Goal: Information Seeking & Learning: Learn about a topic

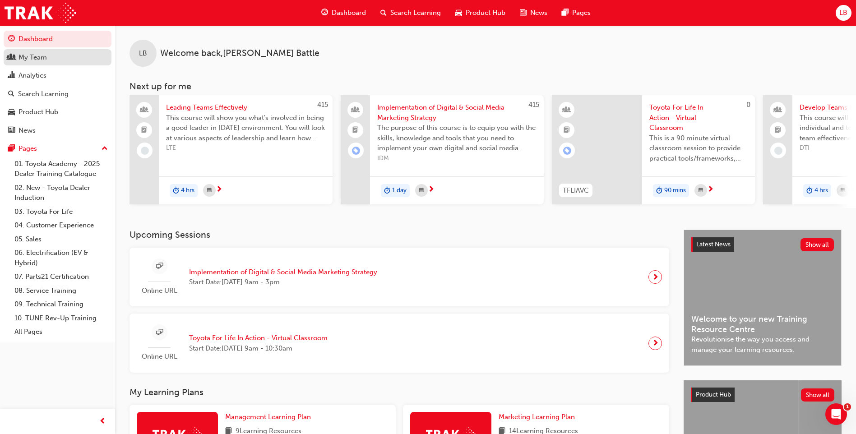
click at [56, 60] on div "My Team" at bounding box center [57, 57] width 99 height 11
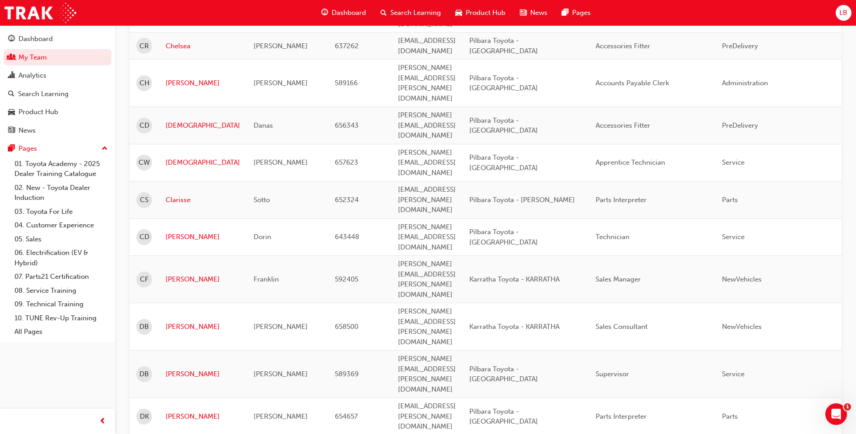
scroll to position [1122, 0]
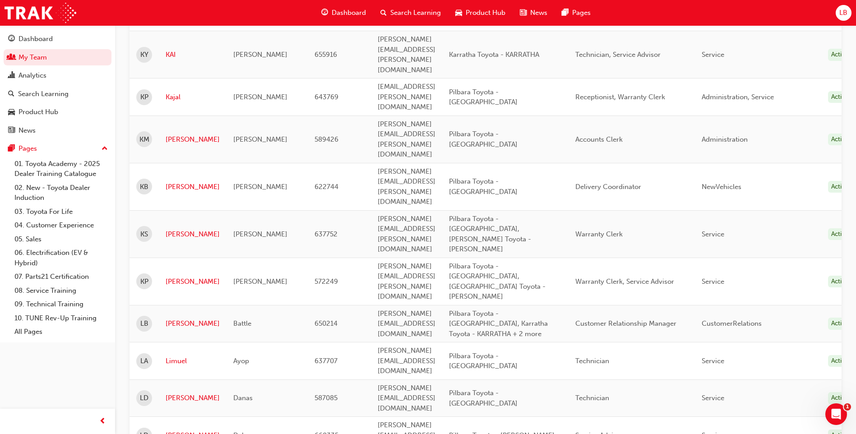
scroll to position [1140, 0]
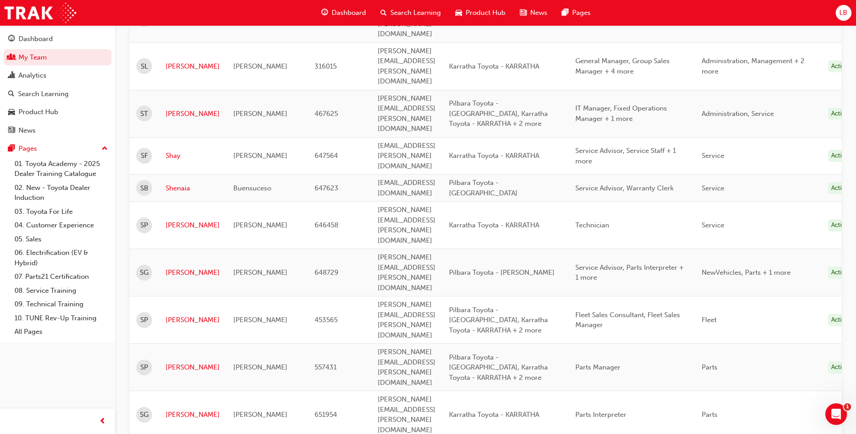
scroll to position [782, 0]
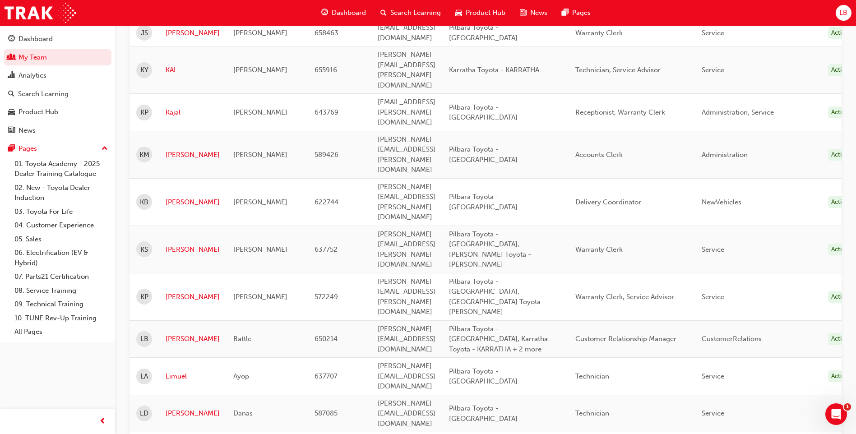
scroll to position [1097, 0]
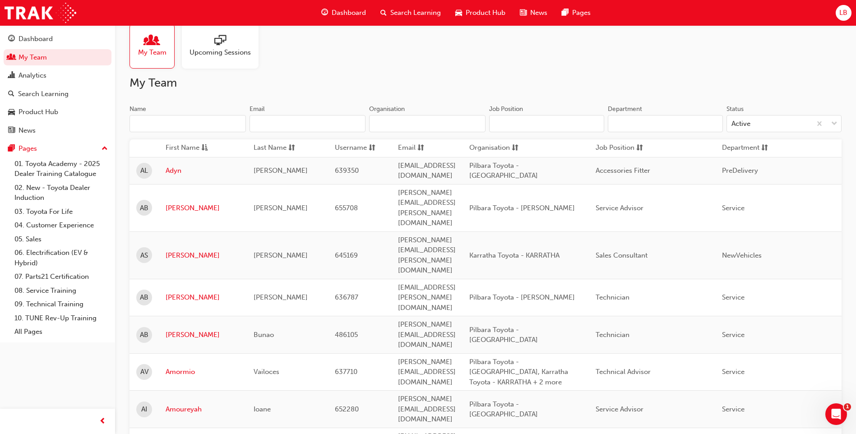
scroll to position [15, 0]
click at [48, 110] on div "Product Hub" at bounding box center [38, 112] width 40 height 10
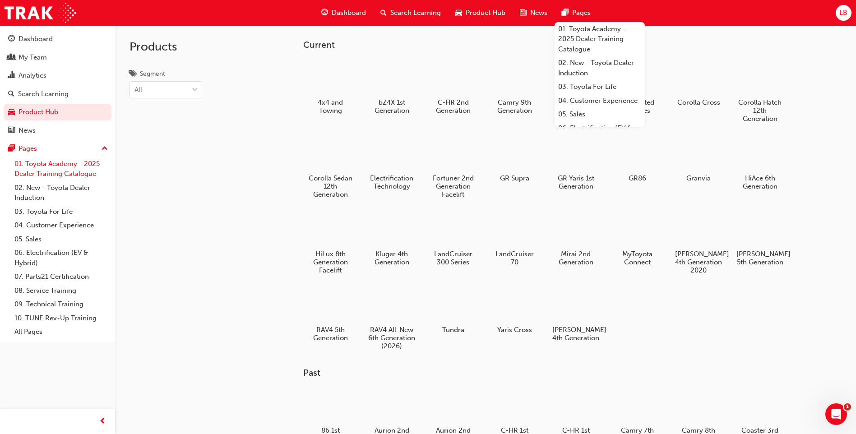
click at [51, 166] on link "01. Toyota Academy - 2025 Dealer Training Catalogue" at bounding box center [61, 169] width 101 height 24
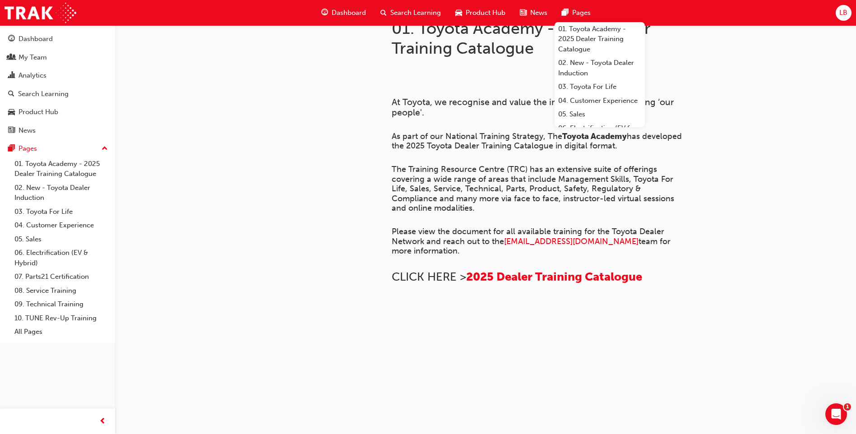
scroll to position [594, 0]
click at [54, 225] on link "04. Customer Experience" at bounding box center [61, 225] width 101 height 14
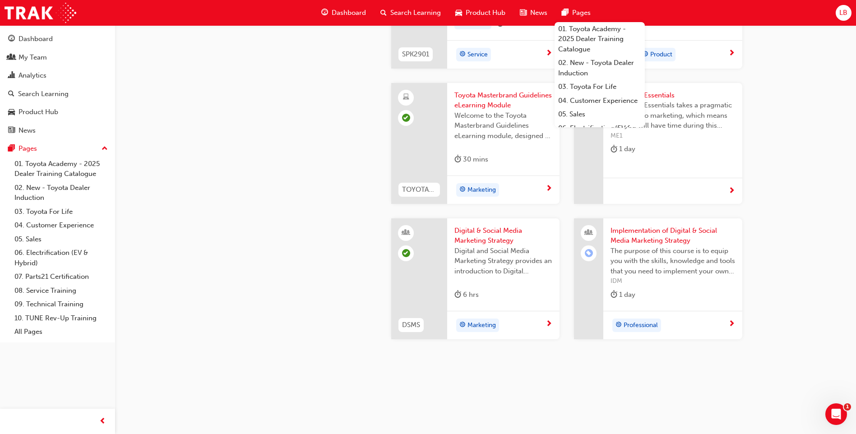
scroll to position [1575, 0]
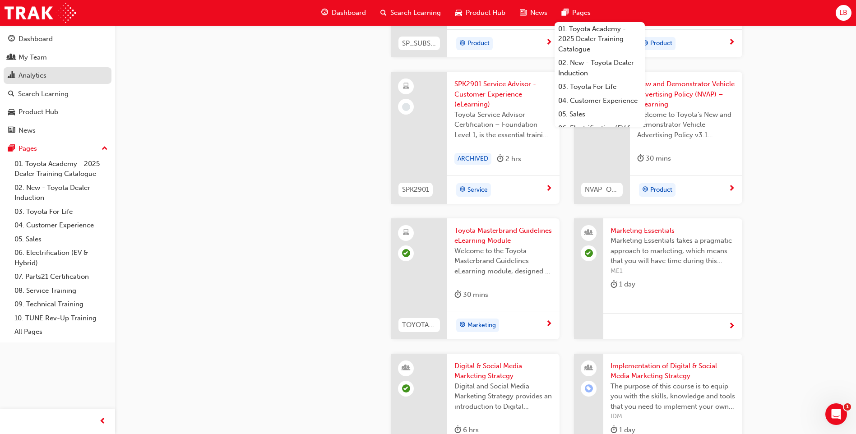
click at [36, 71] on div "Analytics" at bounding box center [32, 75] width 28 height 10
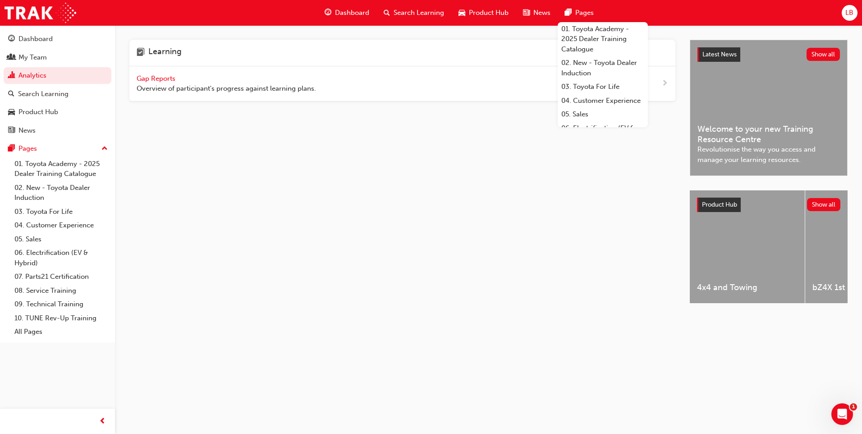
click at [363, 10] on span "Dashboard" at bounding box center [352, 13] width 34 height 10
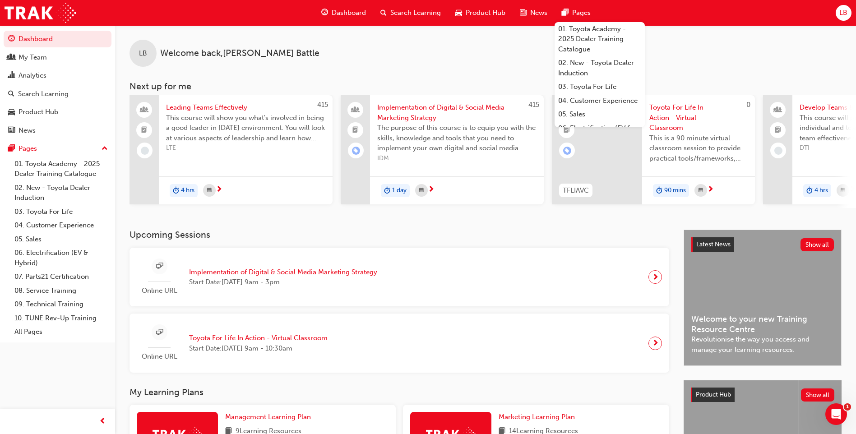
click at [357, 273] on span "Implementation of Digital & Social Media Marketing Strategy" at bounding box center [283, 272] width 188 height 10
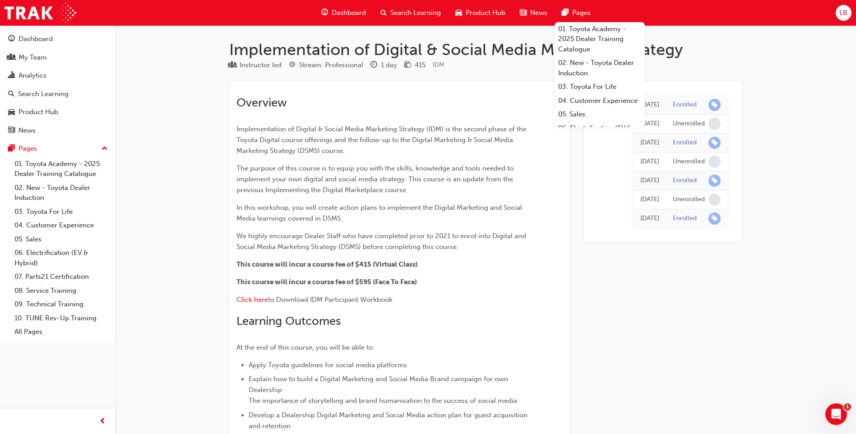
click at [397, 10] on span "Search Learning" at bounding box center [415, 13] width 51 height 10
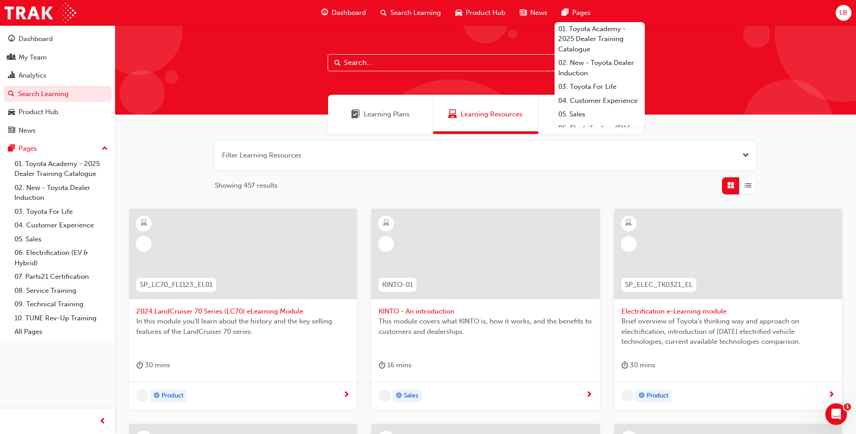
click at [375, 64] on input "text" at bounding box center [485, 62] width 316 height 17
type input "tfl"
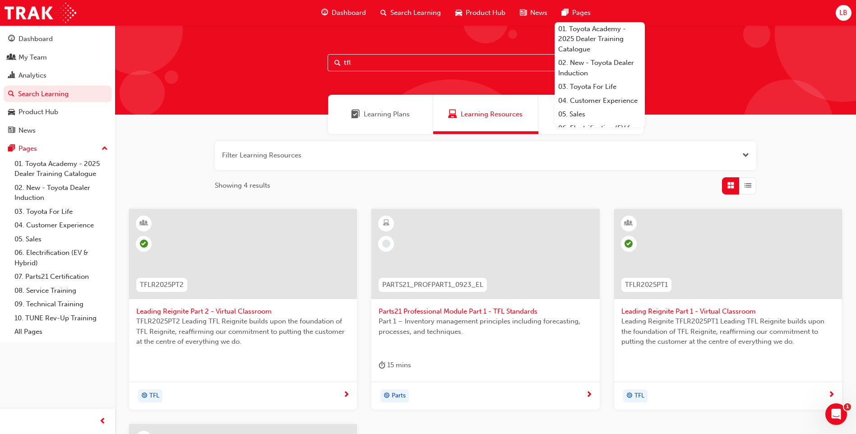
click at [660, 310] on span "Leading Reignite Part 1 - Virtual Classroom" at bounding box center [727, 311] width 213 height 10
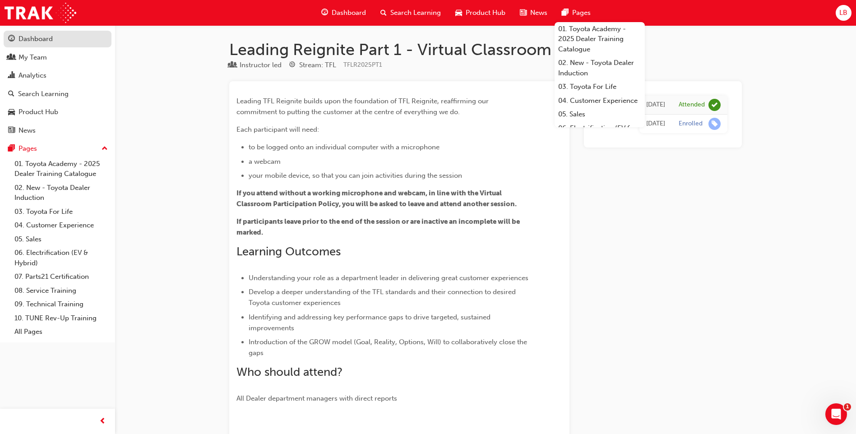
click at [48, 39] on div "Dashboard" at bounding box center [35, 39] width 34 height 10
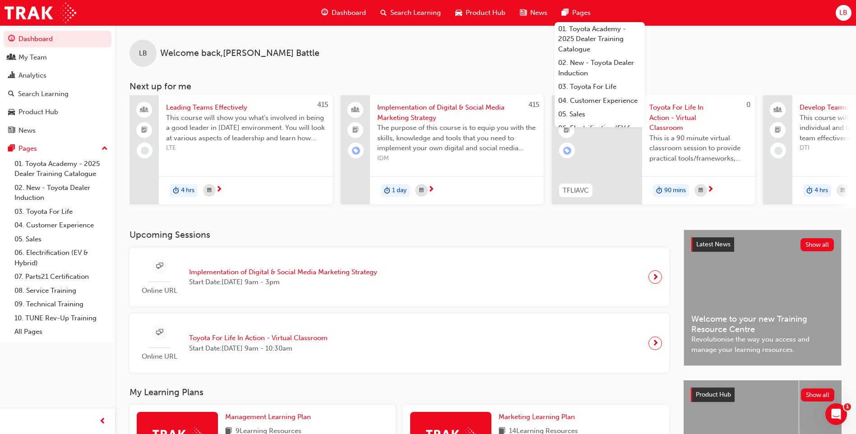
click at [312, 338] on span "Toyota For Life In Action - Virtual Classroom" at bounding box center [258, 338] width 138 height 10
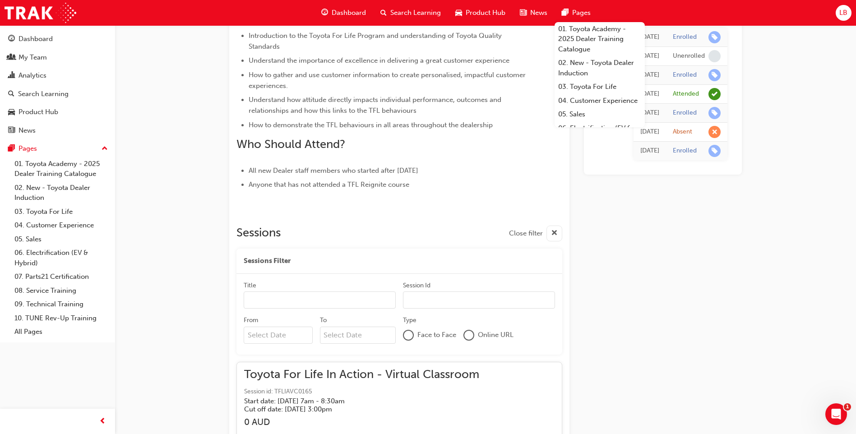
scroll to position [7186, 0]
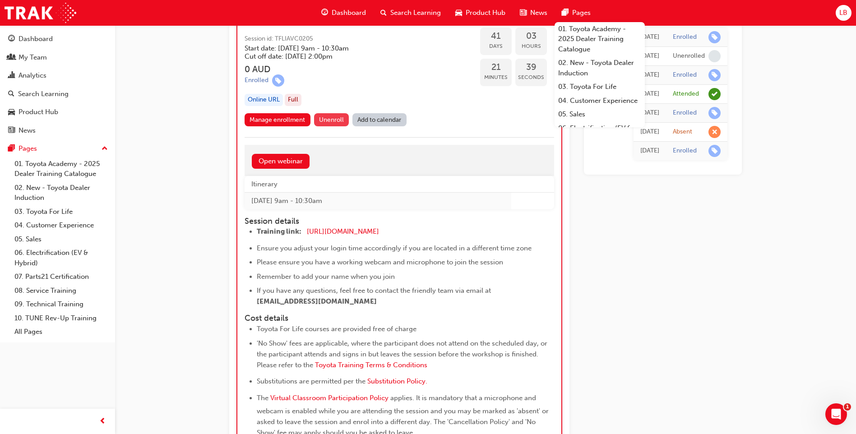
click at [329, 121] on span "Unenroll" at bounding box center [331, 120] width 25 height 8
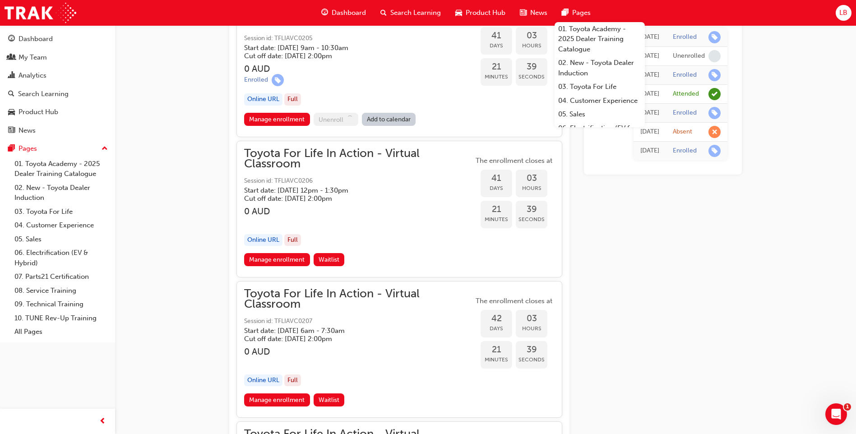
scroll to position [7186, 0]
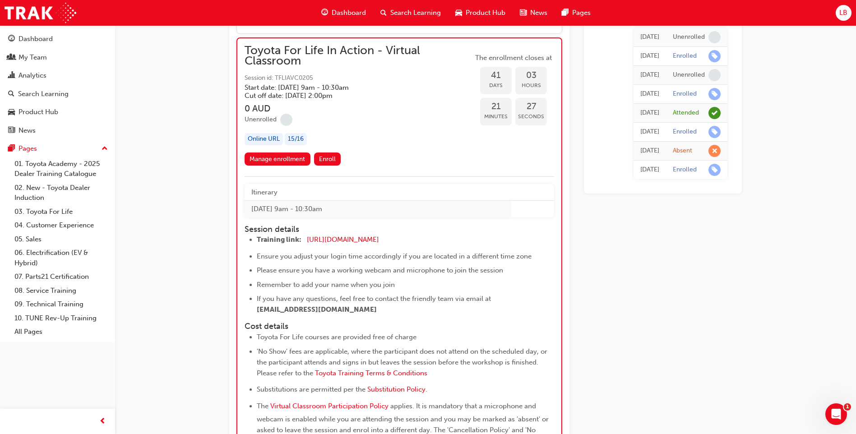
scroll to position [7006, 0]
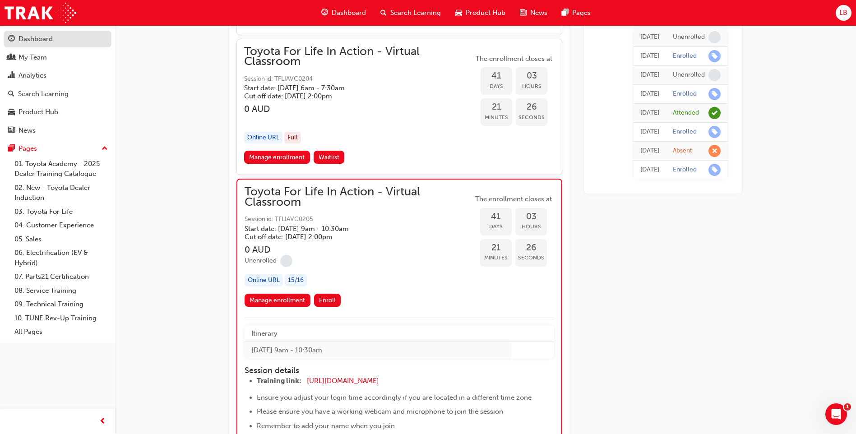
click at [35, 39] on div "Dashboard" at bounding box center [35, 39] width 34 height 10
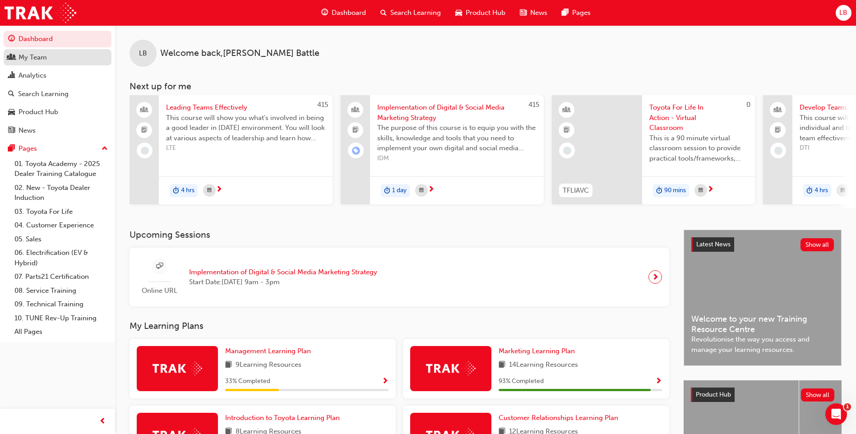
click at [42, 60] on div "My Team" at bounding box center [32, 57] width 28 height 10
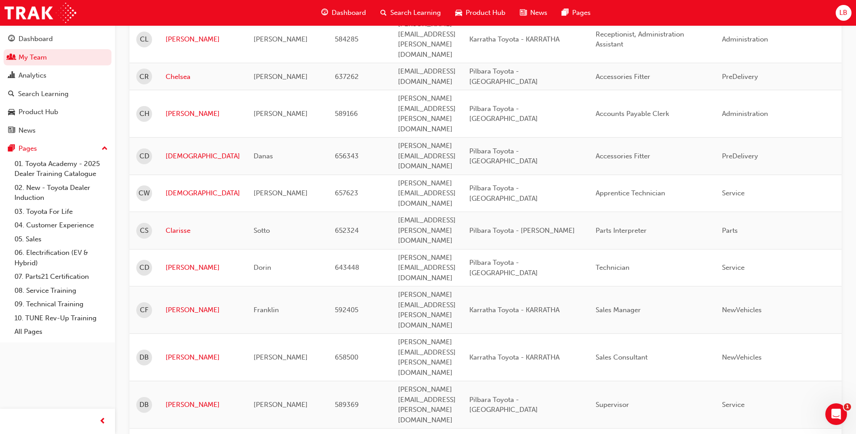
scroll to position [1122, 0]
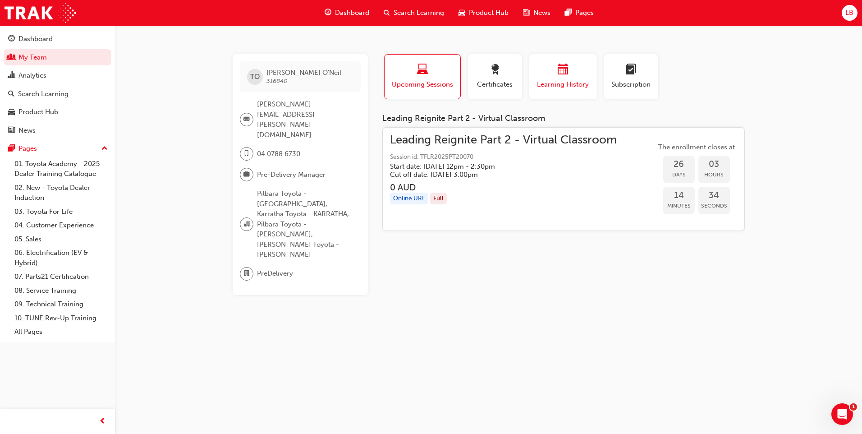
click at [571, 76] on div "button" at bounding box center [563, 71] width 54 height 14
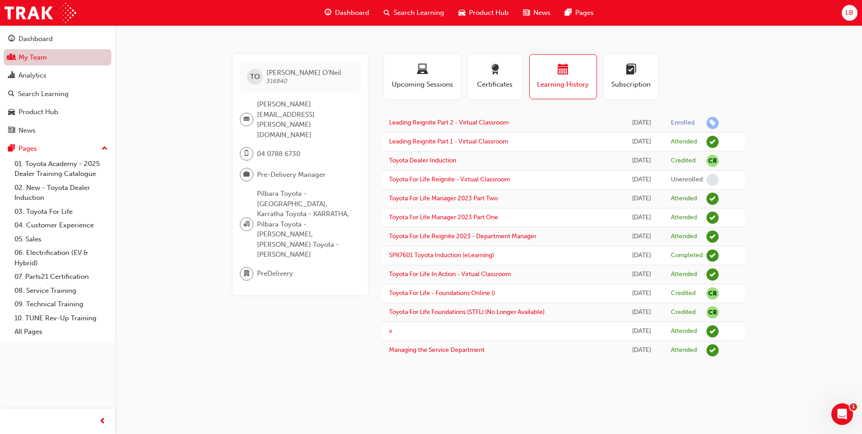
click at [44, 56] on link "My Team" at bounding box center [58, 57] width 108 height 17
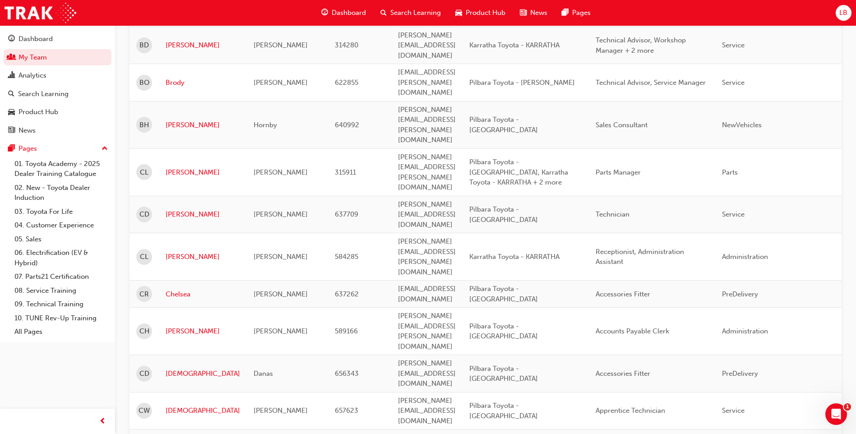
scroll to position [1122, 0]
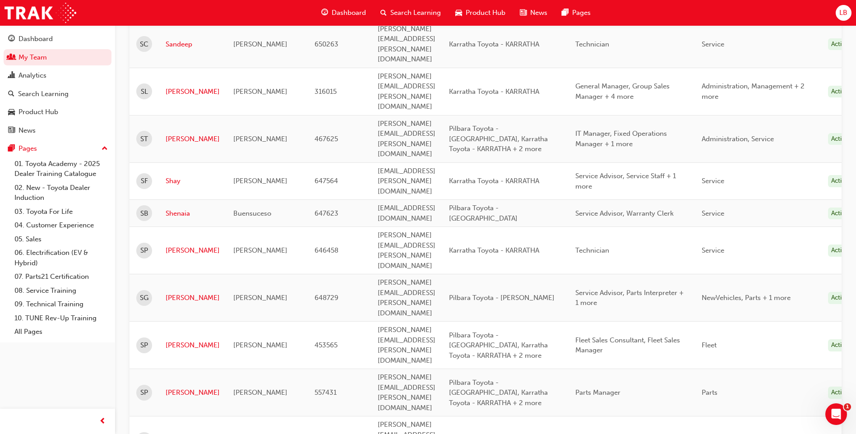
scroll to position [601, 0]
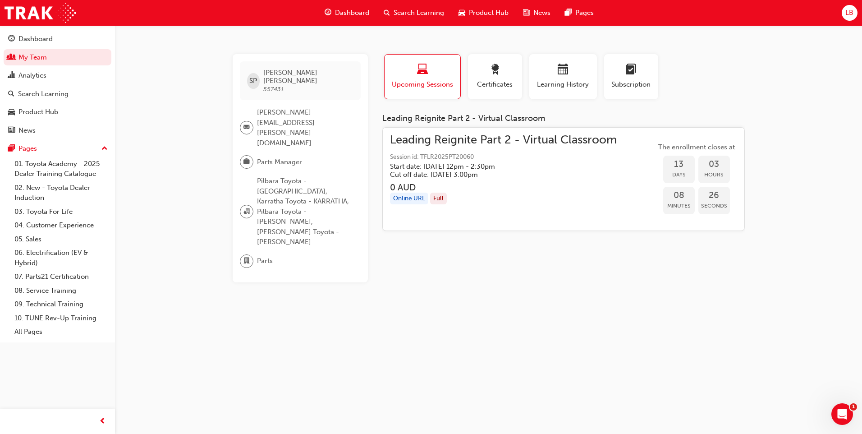
click at [492, 140] on span "Leading Reignite Part 2 - Virtual Classroom" at bounding box center [503, 140] width 227 height 10
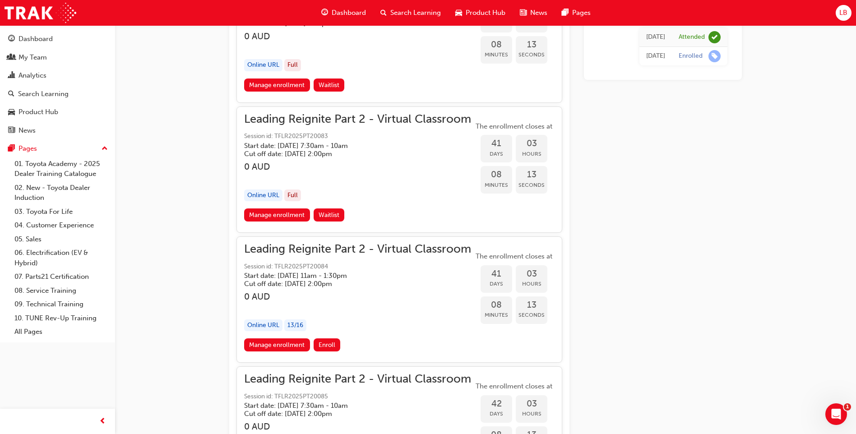
scroll to position [5426, 0]
